Goal: Transaction & Acquisition: Purchase product/service

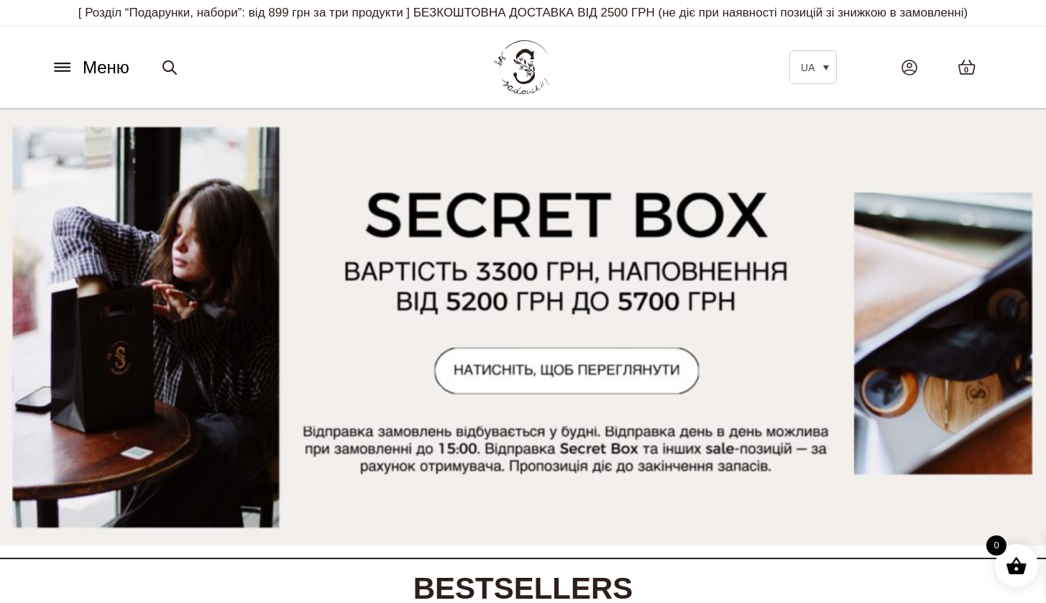
click at [59, 62] on icon at bounding box center [62, 67] width 23 height 15
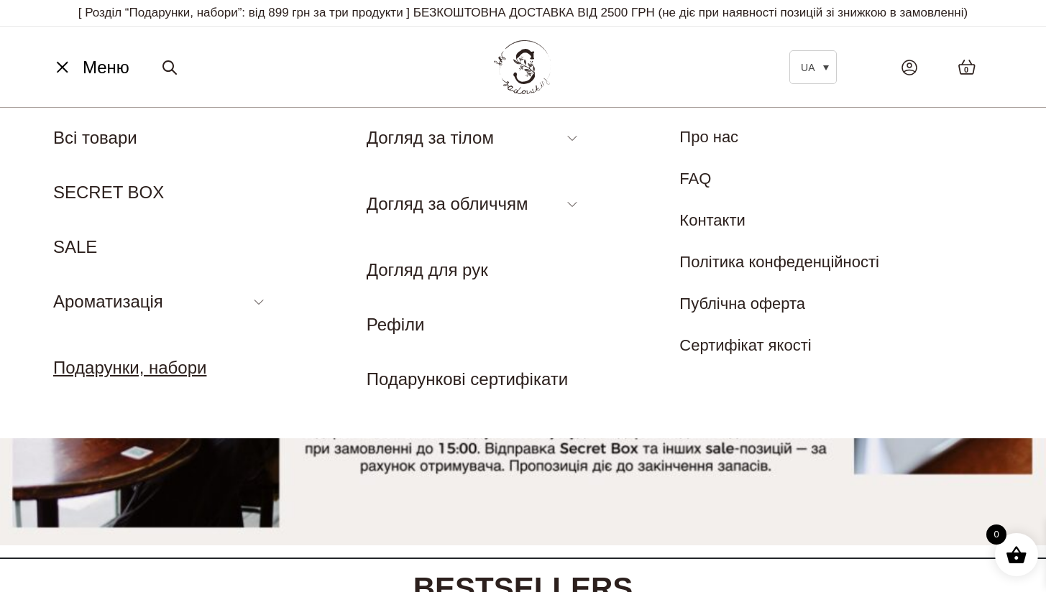
click at [130, 371] on link "Подарунки, набори" at bounding box center [129, 367] width 153 height 19
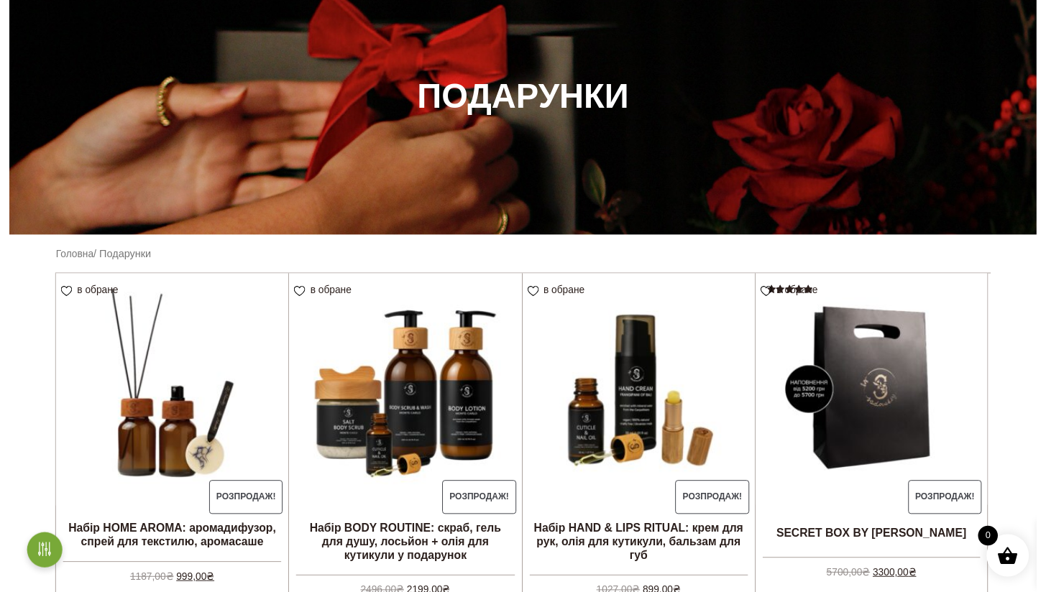
scroll to position [29, 0]
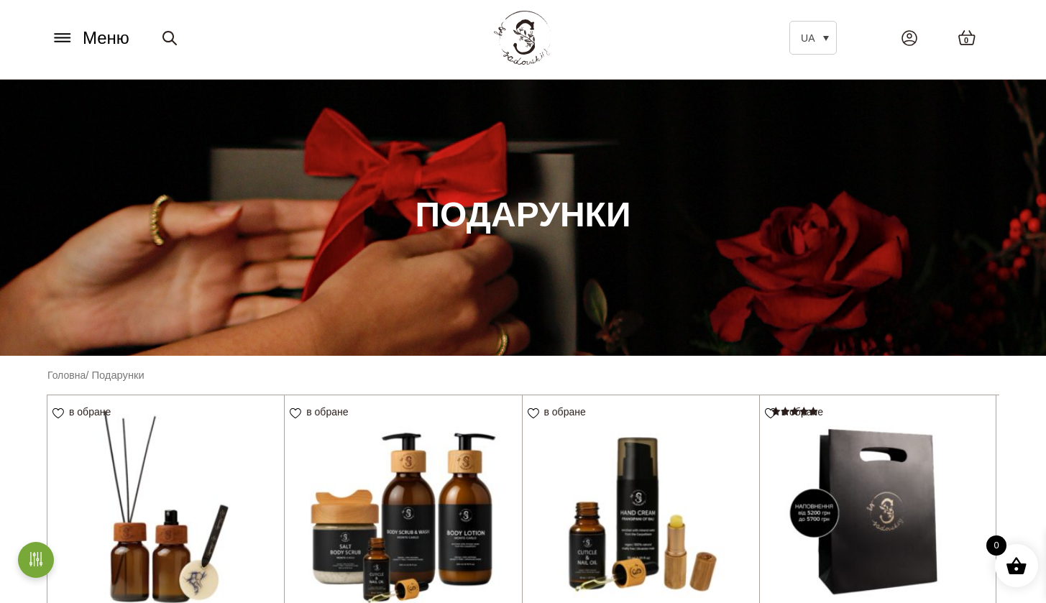
click at [67, 32] on icon at bounding box center [62, 37] width 23 height 15
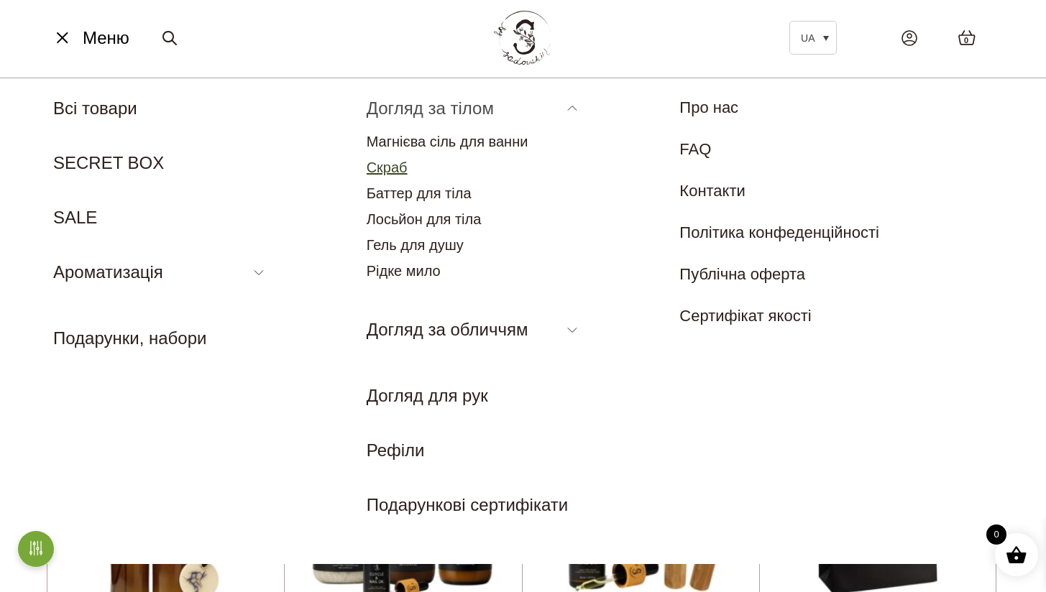
click at [390, 170] on link "Скраб" at bounding box center [387, 168] width 41 height 16
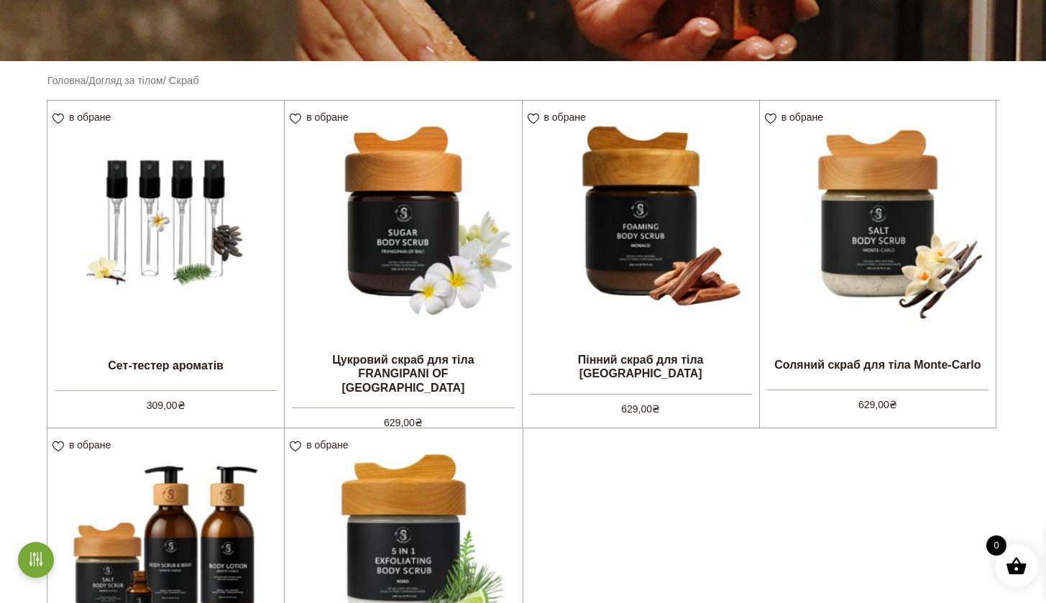
scroll to position [321, 0]
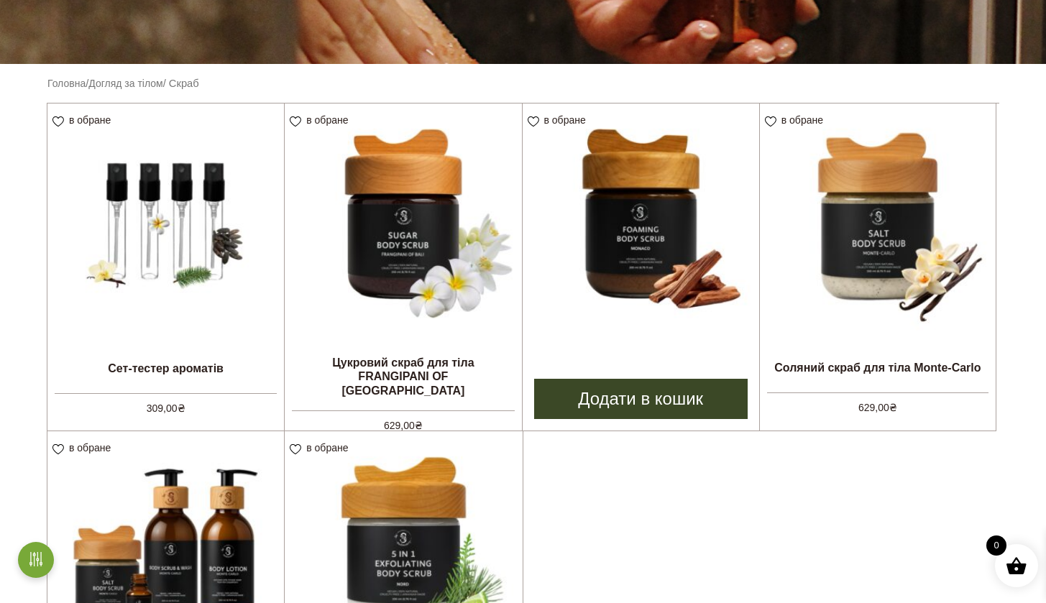
click at [653, 372] on li "в обране View wishlist Пінний скраб для тіла MONACO 629,00 ₴ Додати в кошик" at bounding box center [640, 268] width 237 height 328
click at [632, 267] on img at bounding box center [641, 222] width 237 height 237
